Goal: Download file/media

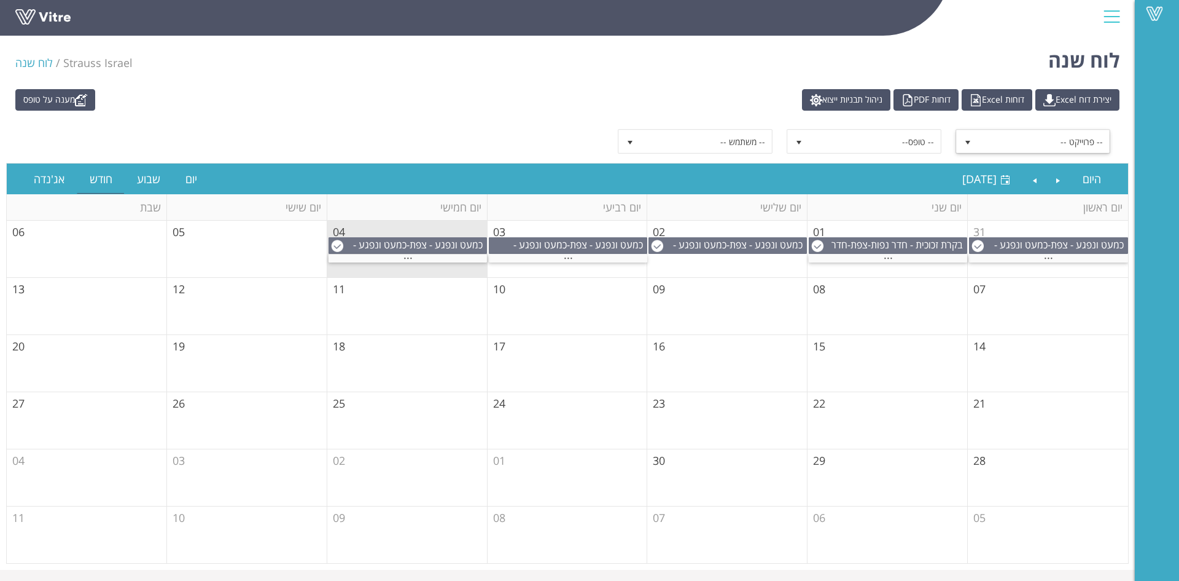
click at [1022, 135] on span "-- פרוייקט --" at bounding box center [1044, 141] width 131 height 22
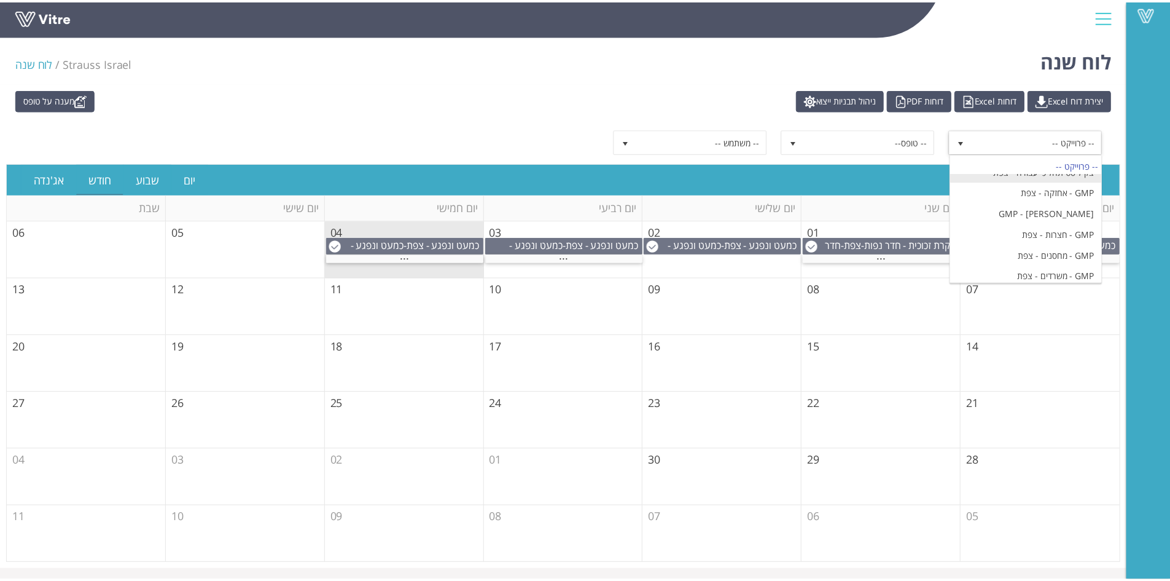
scroll to position [1229, 0]
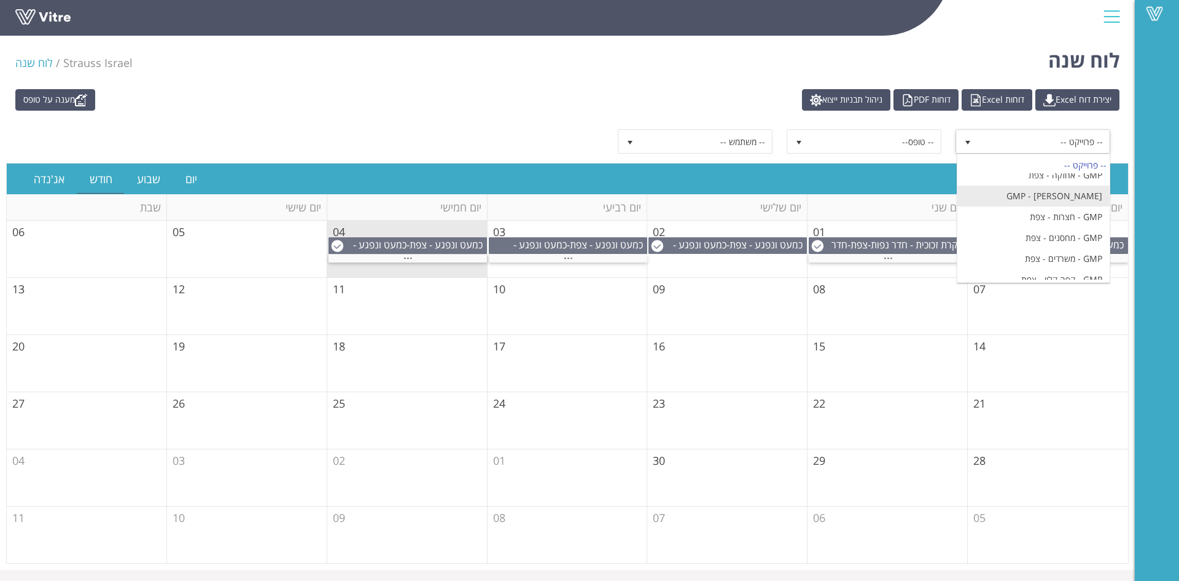
click at [1080, 206] on li "GMP - [PERSON_NAME]" at bounding box center [1034, 196] width 152 height 21
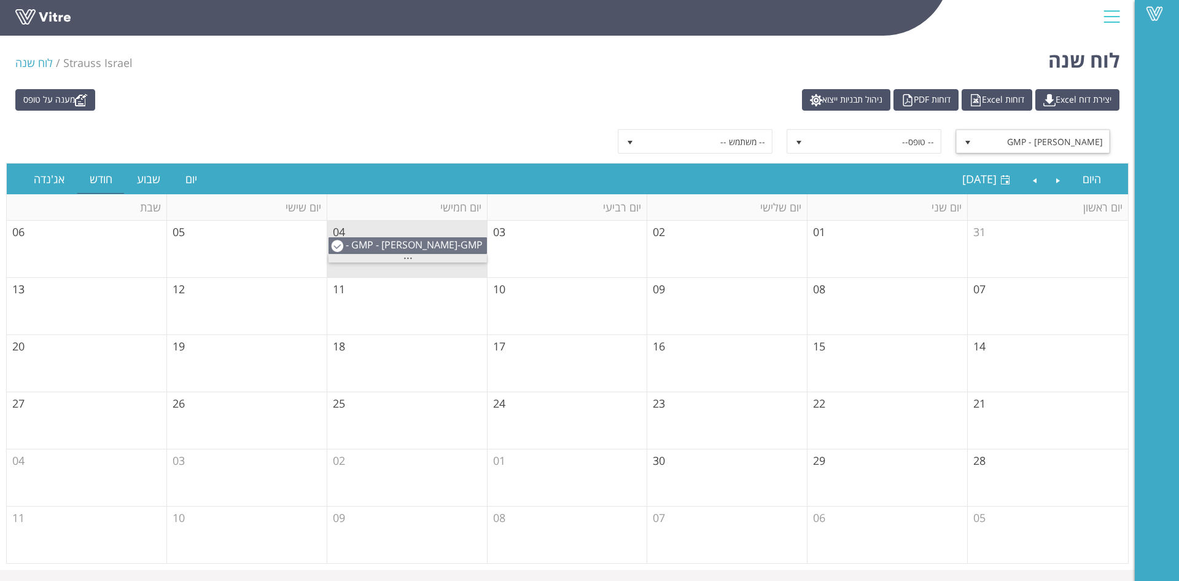
click at [429, 262] on div "..." at bounding box center [408, 258] width 158 height 8
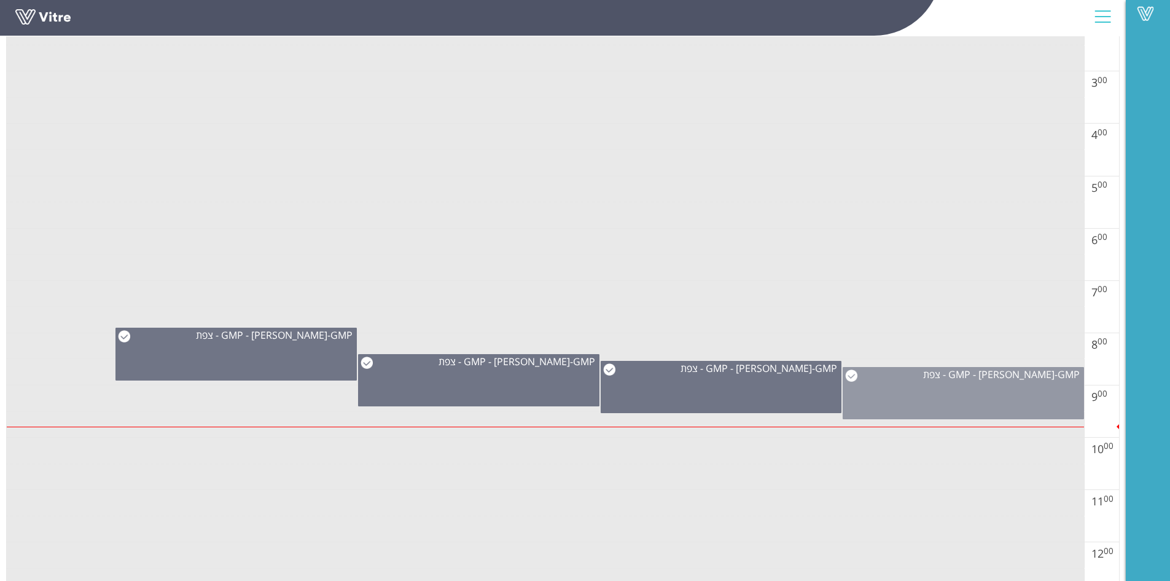
scroll to position [307, 0]
click at [982, 393] on div "GMP - אריזה - צפת - GMP - צפת" at bounding box center [963, 392] width 241 height 52
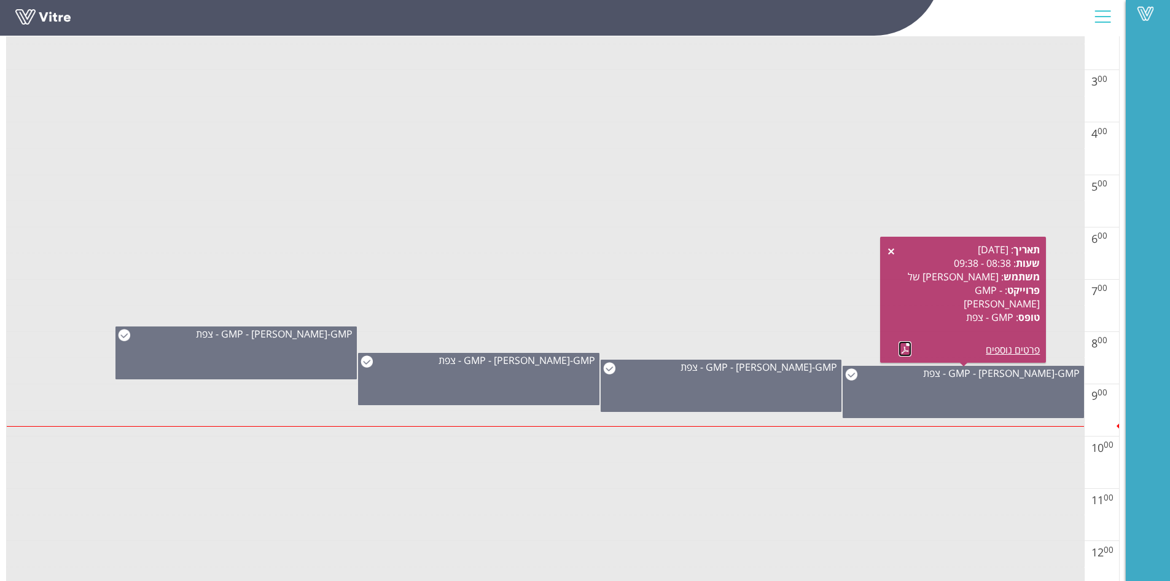
click at [904, 348] on link at bounding box center [905, 348] width 13 height 15
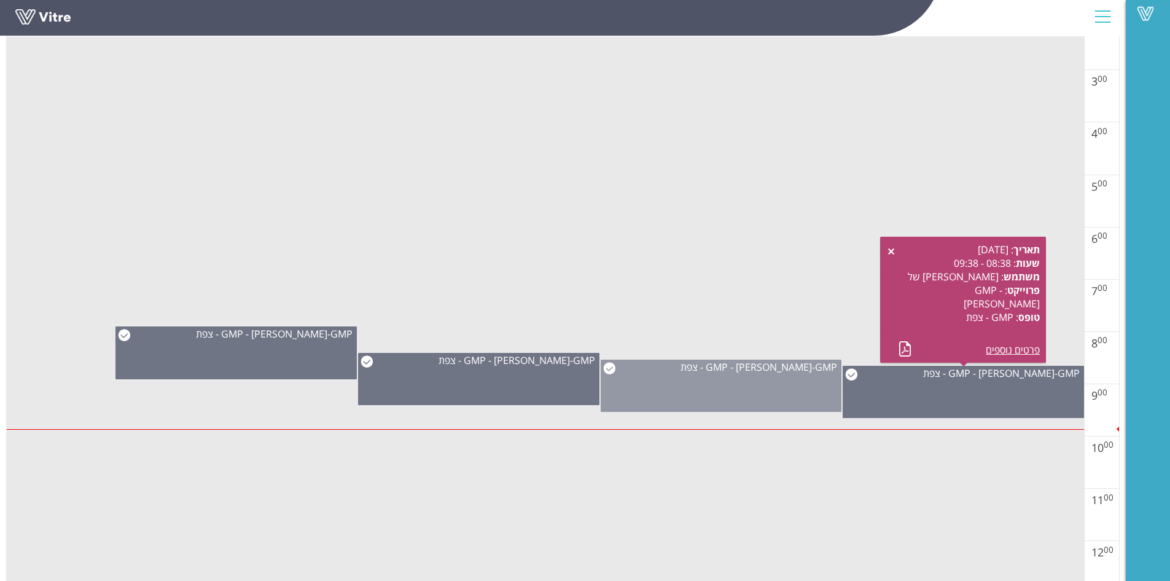
click at [783, 386] on div "GMP - אריזה - צפת - GMP - צפת" at bounding box center [721, 385] width 241 height 52
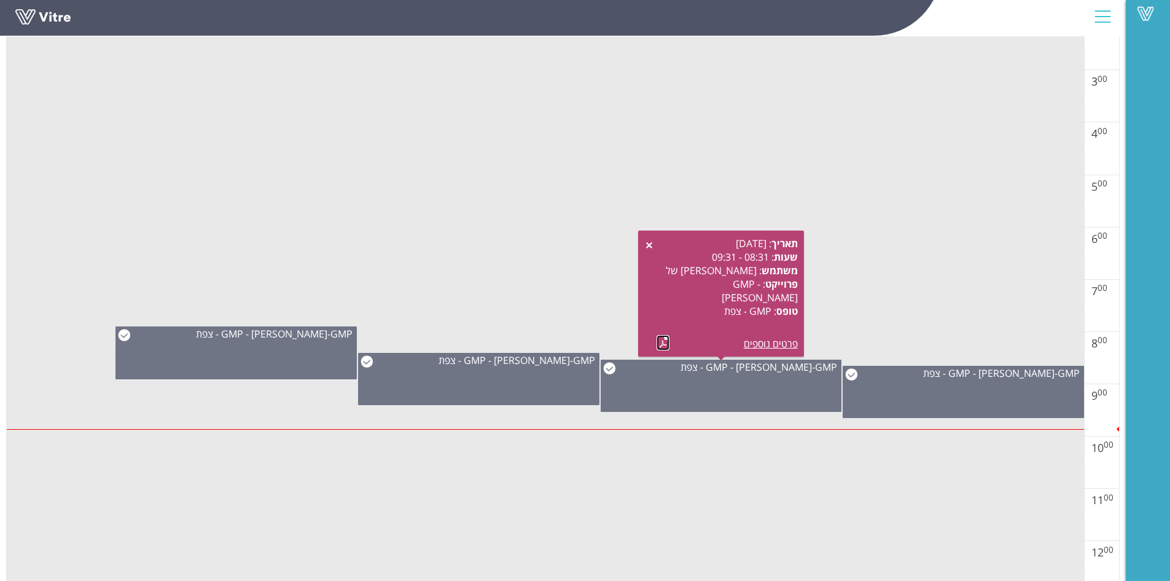
click at [663, 337] on link at bounding box center [663, 342] width 13 height 15
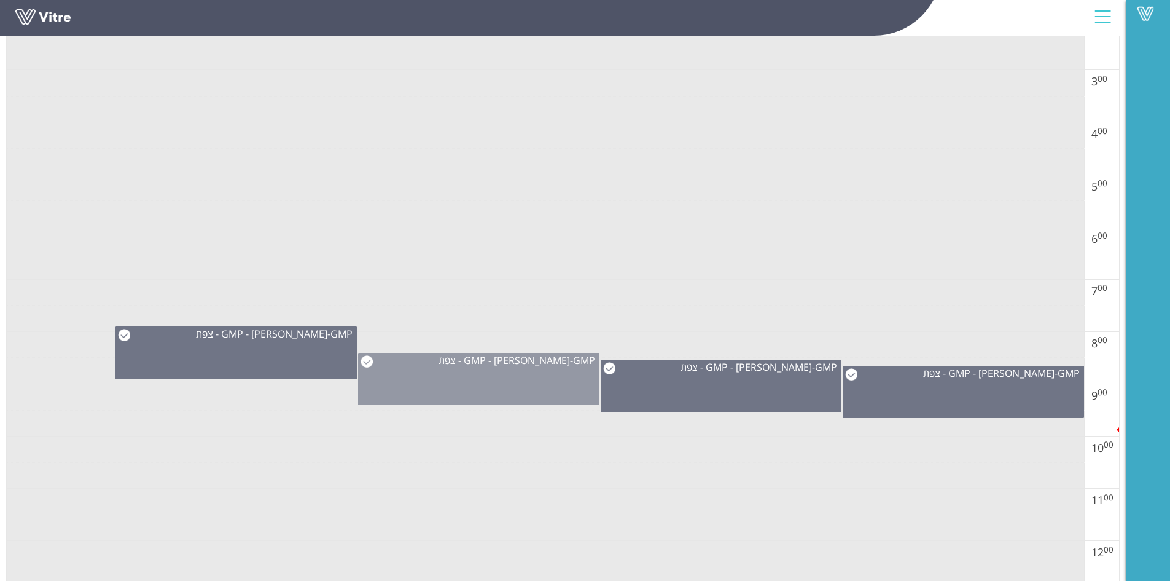
click at [517, 370] on div "GMP - אריזה - צפת - GMP - צפת" at bounding box center [478, 379] width 241 height 52
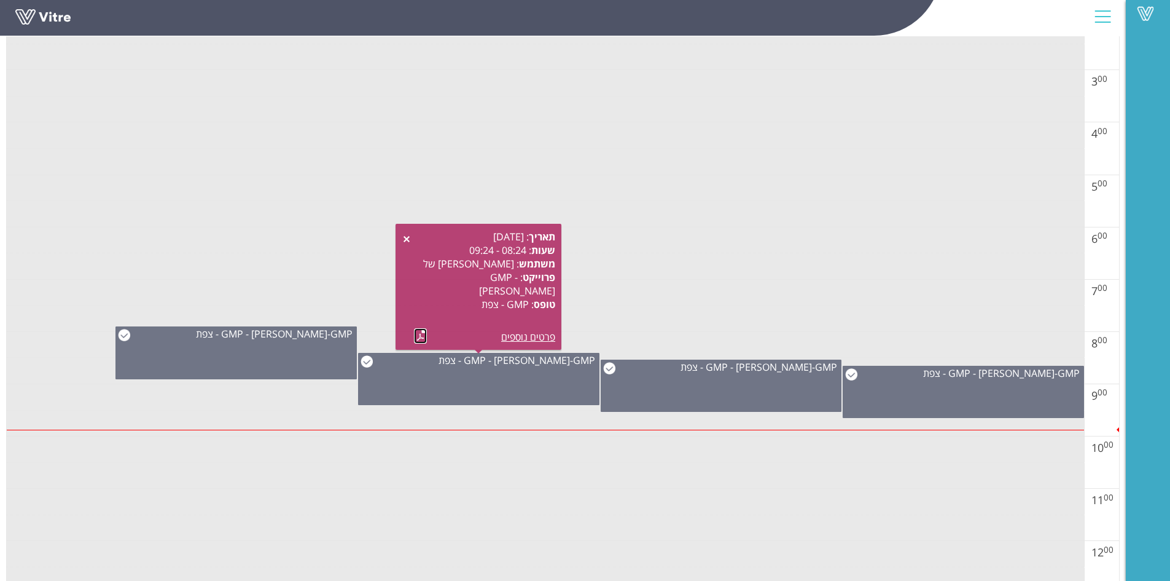
click at [416, 332] on link at bounding box center [420, 335] width 13 height 15
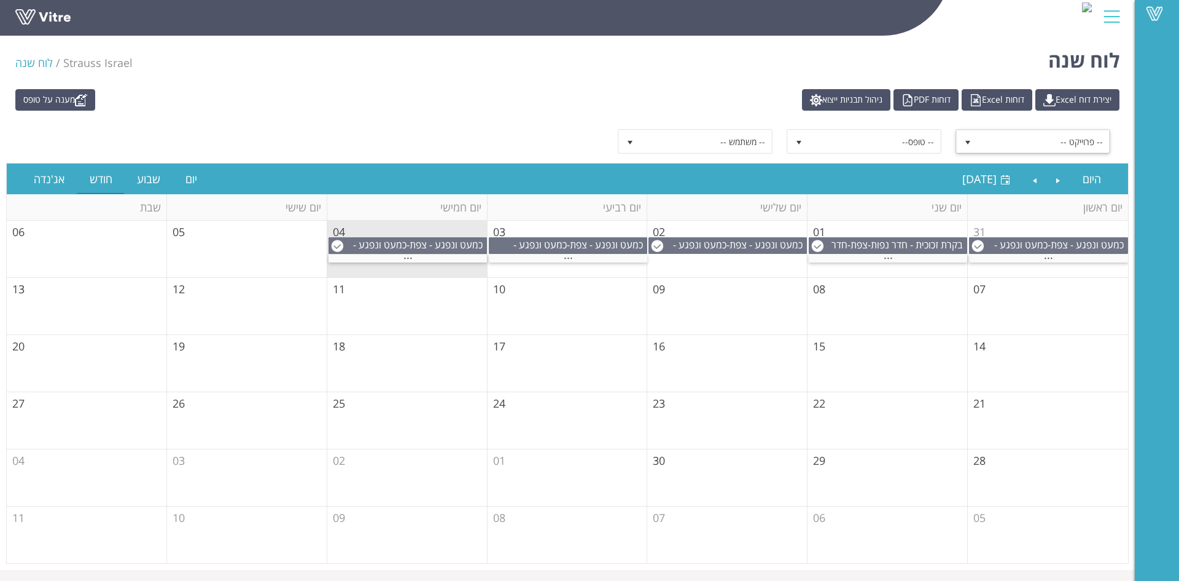
click at [1023, 138] on span "-- פרוייקט --" at bounding box center [1044, 141] width 131 height 22
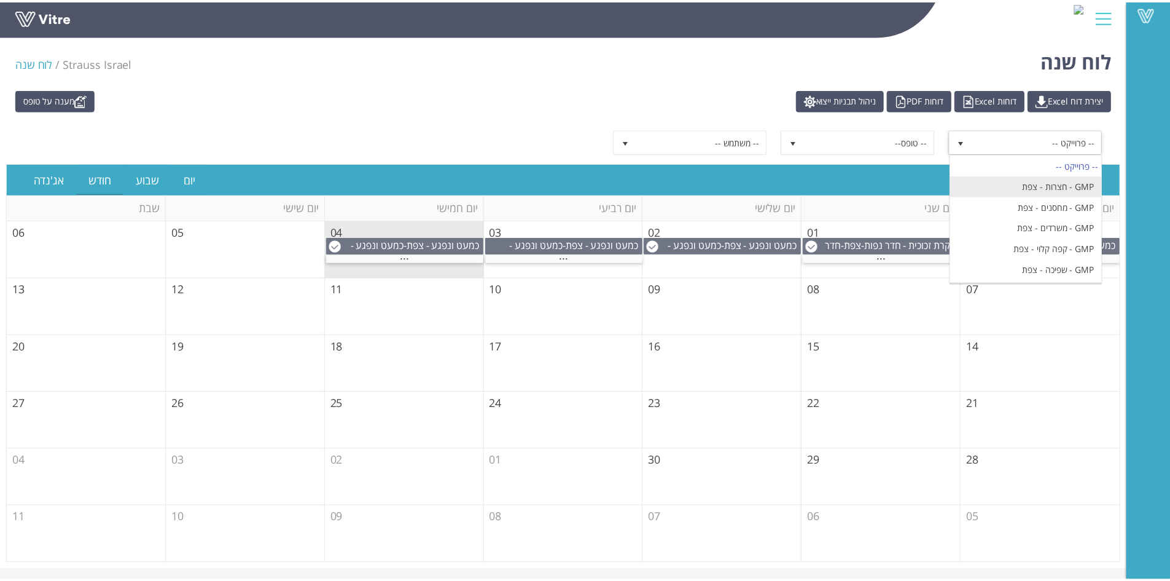
scroll to position [1278, 0]
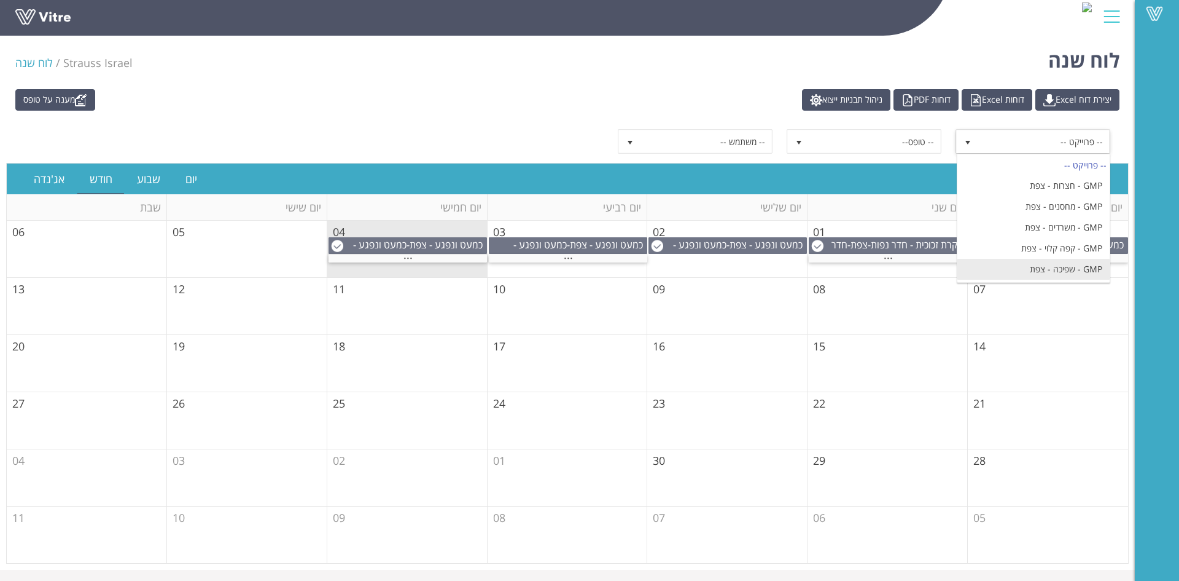
click at [1082, 265] on li "GMP - שפיכה - צפת" at bounding box center [1034, 269] width 152 height 21
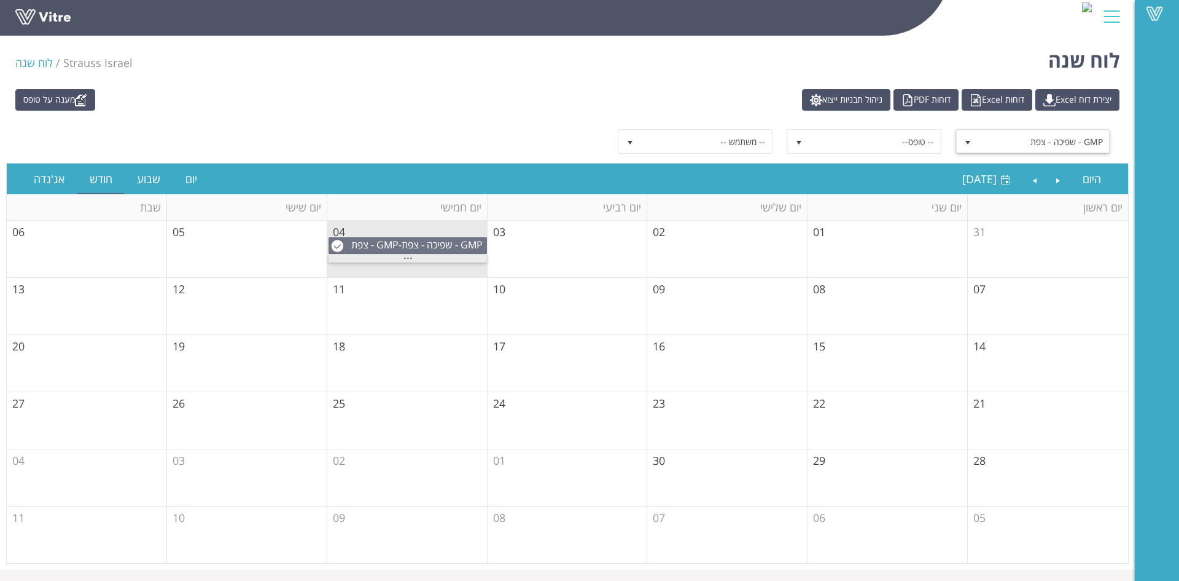
click at [431, 259] on div "..." at bounding box center [408, 258] width 158 height 8
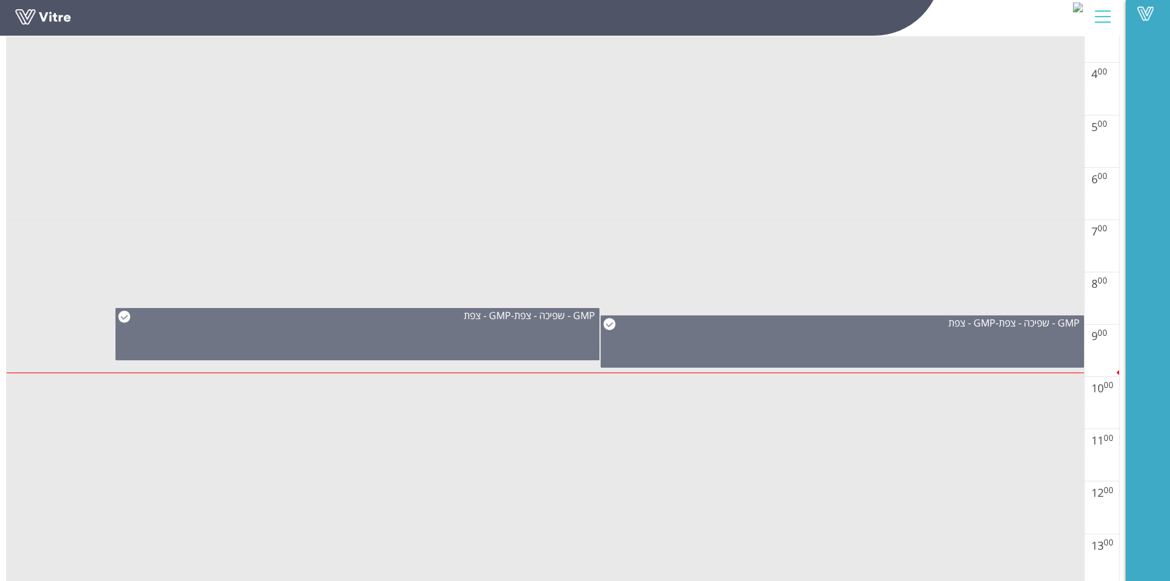
scroll to position [430, 0]
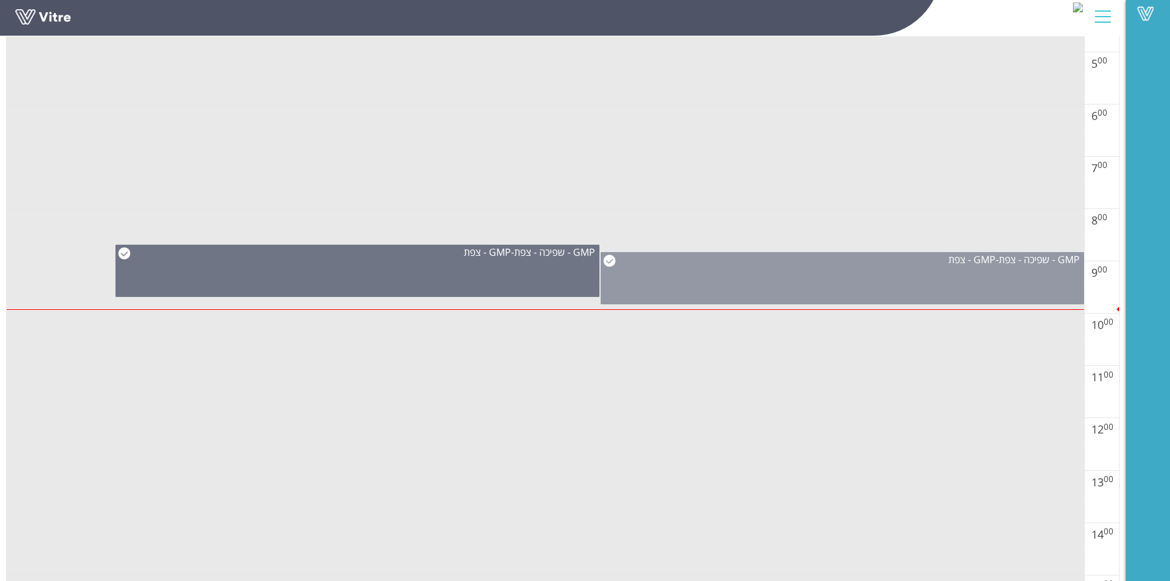
click at [945, 276] on div "GMP - שפיכה - צפת - GMP - [GEOGRAPHIC_DATA]" at bounding box center [842, 278] width 483 height 52
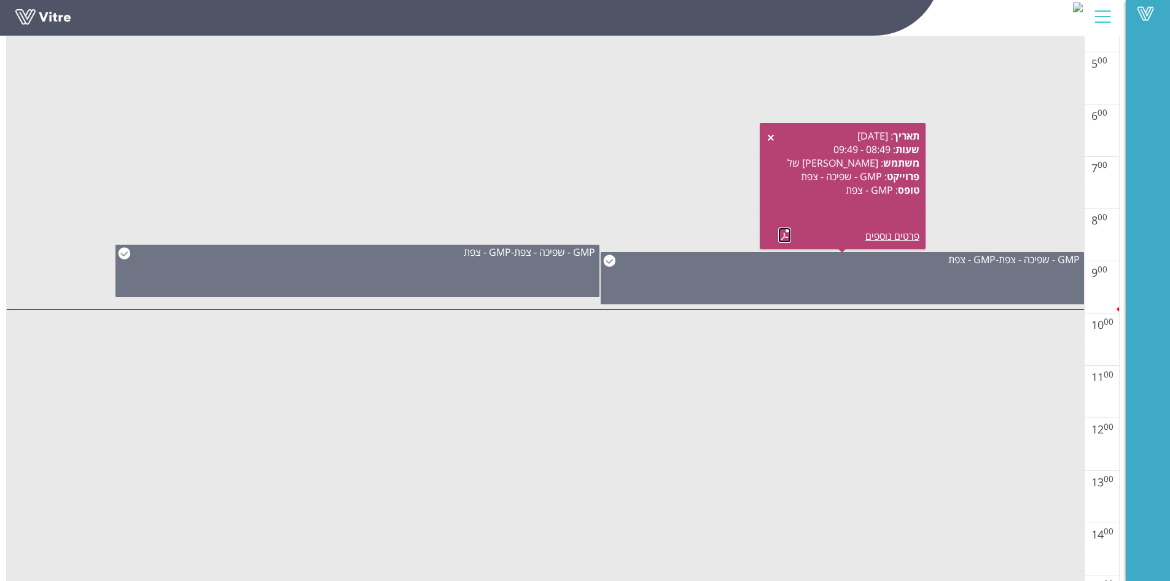
click at [780, 233] on link at bounding box center [784, 234] width 13 height 15
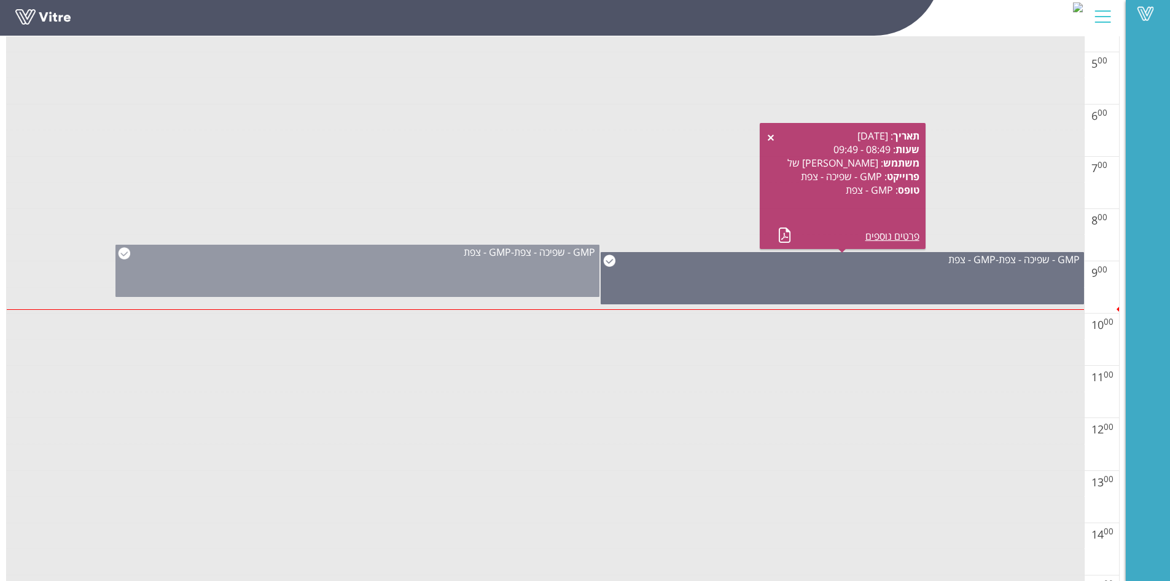
click at [526, 275] on div "GMP - שפיכה - צפת - GMP - [GEOGRAPHIC_DATA]" at bounding box center [356, 270] width 483 height 52
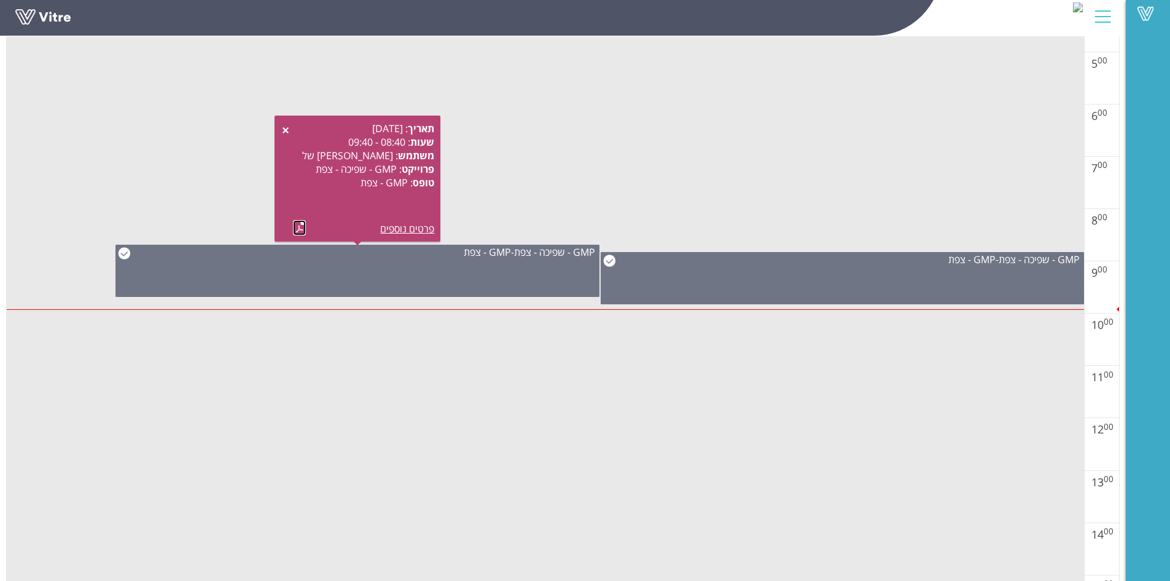
click at [296, 225] on link at bounding box center [299, 227] width 13 height 15
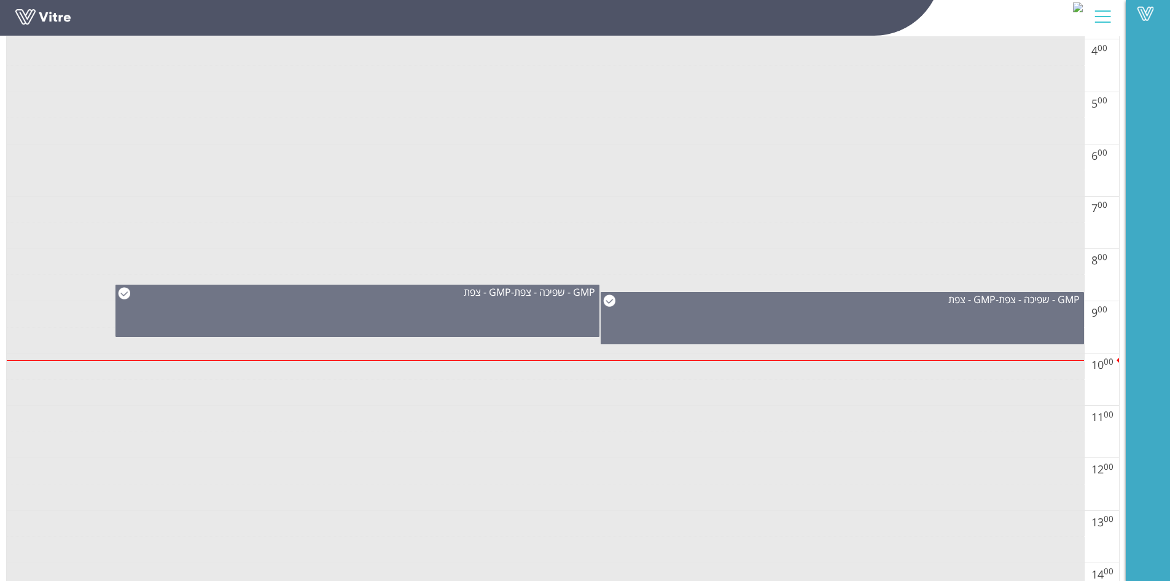
scroll to position [369, 0]
